Goal: Check status: Check status

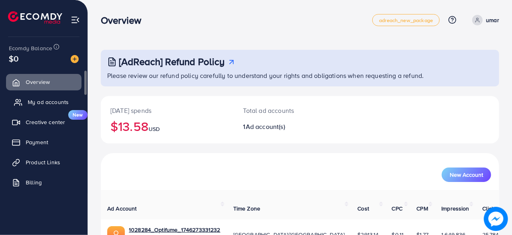
click at [47, 104] on span "My ad accounts" at bounding box center [48, 102] width 41 height 8
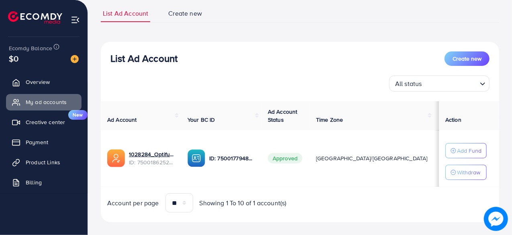
scroll to position [55, 0]
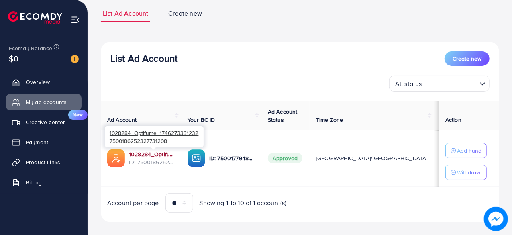
click at [162, 152] on link "1028284_Optifume_1746273331232" at bounding box center [152, 154] width 46 height 8
click at [160, 154] on link "1028284_Optifume_1746273331232" at bounding box center [152, 154] width 46 height 8
